Goal: Task Accomplishment & Management: Use online tool/utility

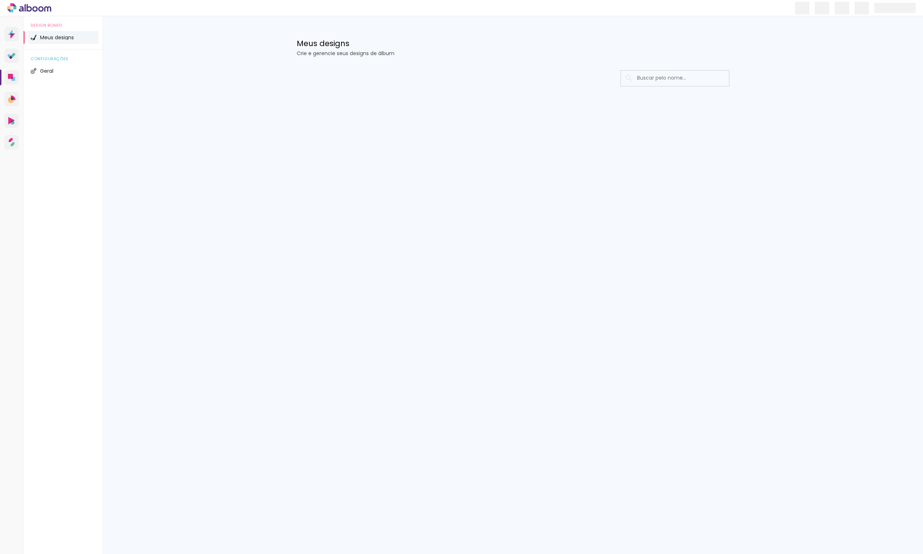
type input "Todas as fotos"
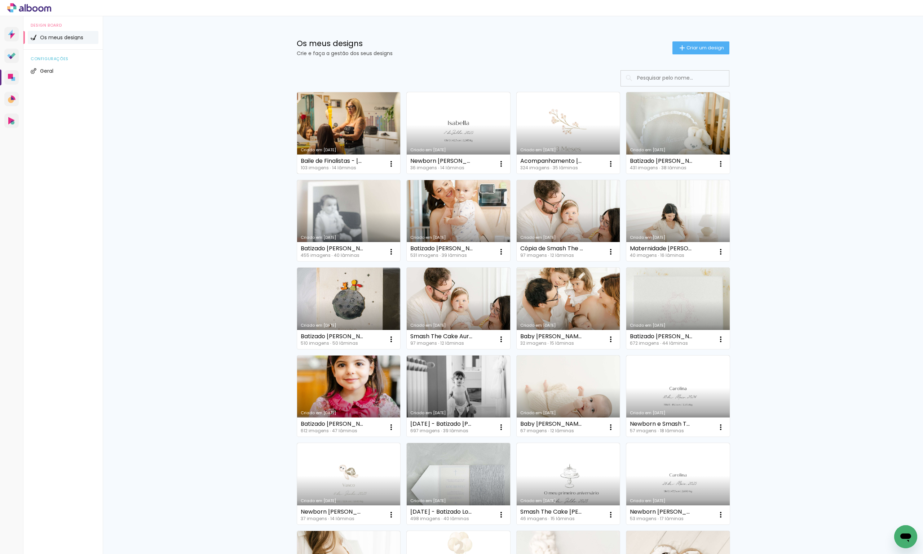
click at [384, 125] on link "Criado em [DATE]" at bounding box center [348, 132] width 103 height 81
